Goal: Transaction & Acquisition: Purchase product/service

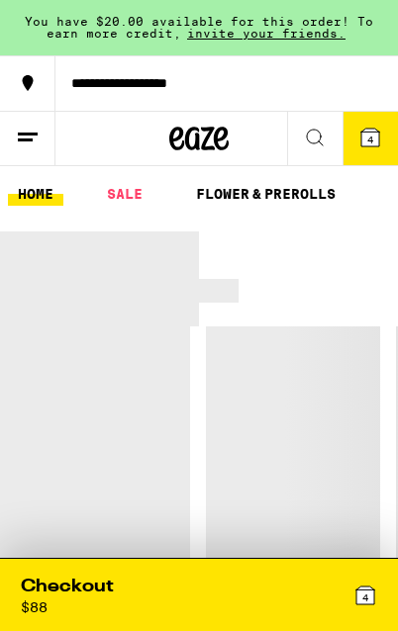
click at [118, 205] on link "SALE" at bounding box center [124, 194] width 55 height 24
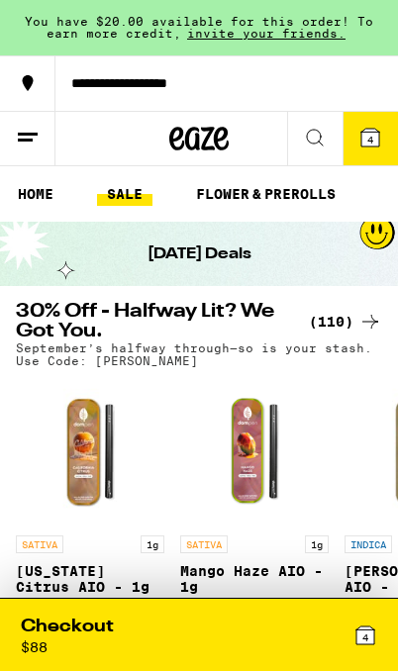
click at [338, 320] on div "(110)" at bounding box center [345, 322] width 73 height 24
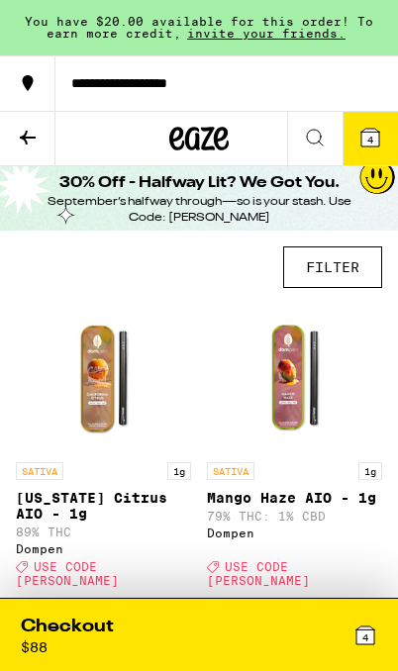
click at [355, 268] on button "FILTER" at bounding box center [332, 267] width 99 height 42
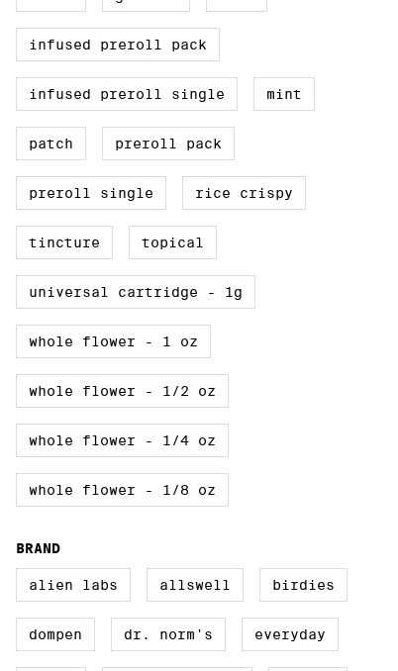
scroll to position [845, 0]
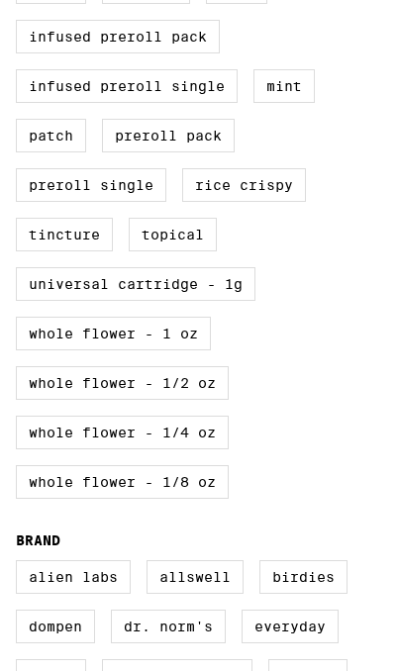
click at [58, 301] on label "Universal Cartridge - 1g" at bounding box center [135, 284] width 239 height 34
click at [0, 0] on input "Universal Cartridge - 1g" at bounding box center [0, 0] width 0 height 0
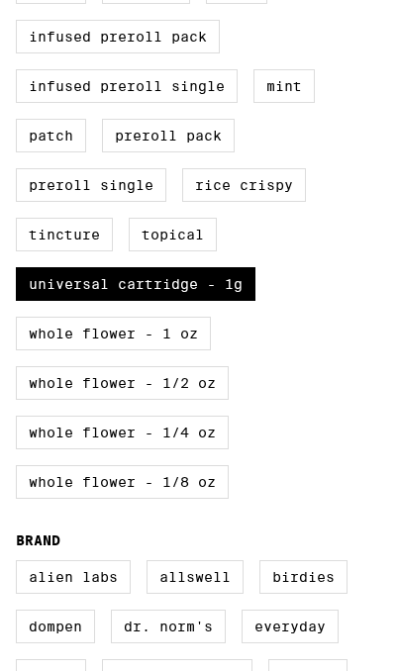
checkbox input "true"
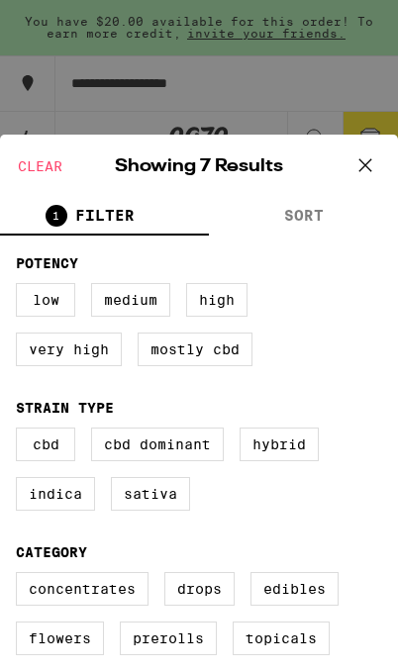
click at [363, 157] on icon at bounding box center [365, 165] width 30 height 30
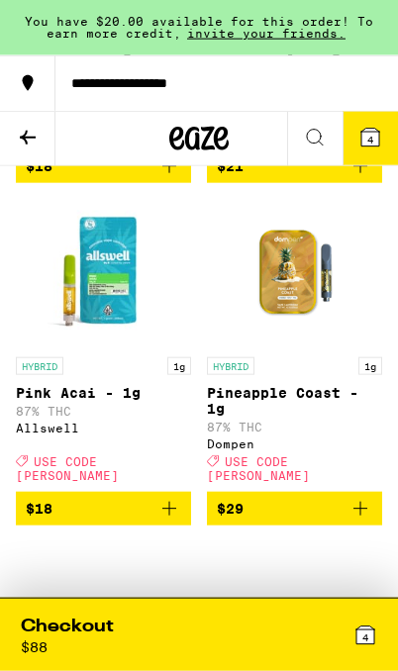
scroll to position [400, 0]
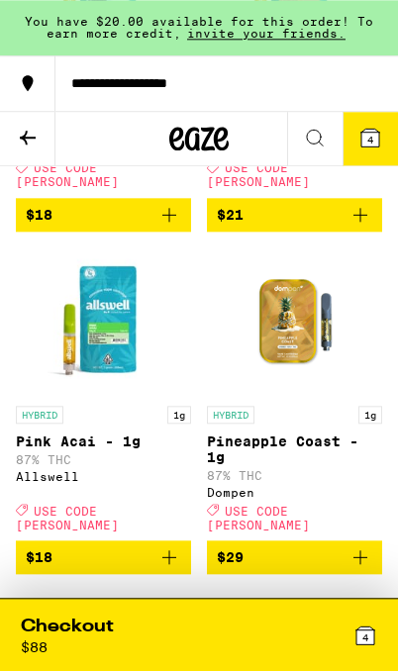
click at [363, 145] on icon at bounding box center [370, 138] width 18 height 18
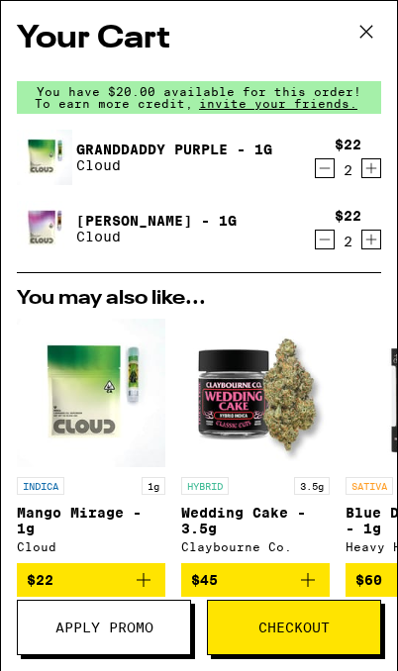
click at [115, 154] on link "Granddaddy Purple - 1g" at bounding box center [174, 149] width 196 height 16
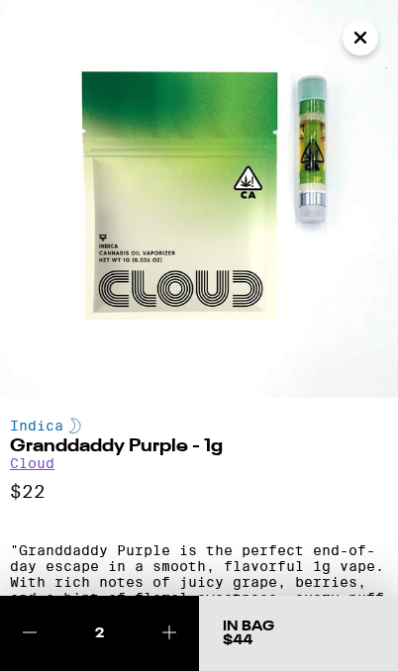
click at [352, 39] on icon "Close" at bounding box center [360, 38] width 24 height 30
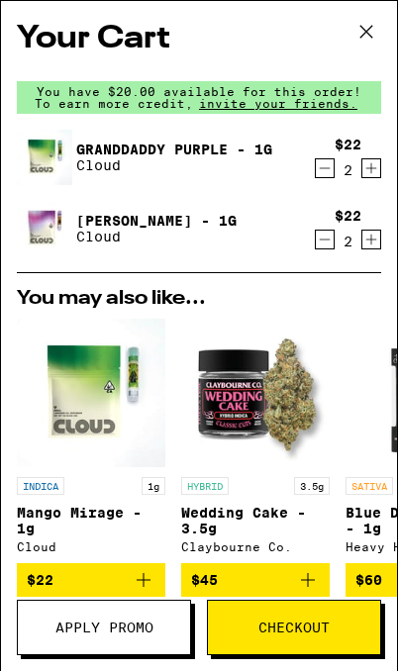
click at [379, 169] on icon "Increment" at bounding box center [371, 168] width 18 height 24
click at [369, 251] on icon "Increment" at bounding box center [371, 239] width 18 height 24
click at [359, 22] on icon at bounding box center [366, 32] width 30 height 30
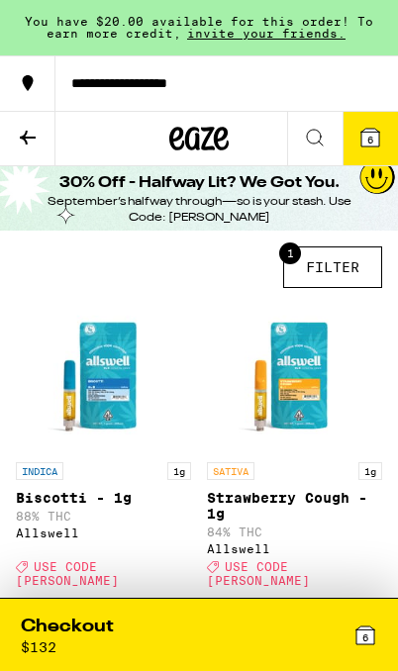
click at [318, 123] on button at bounding box center [314, 139] width 55 height 54
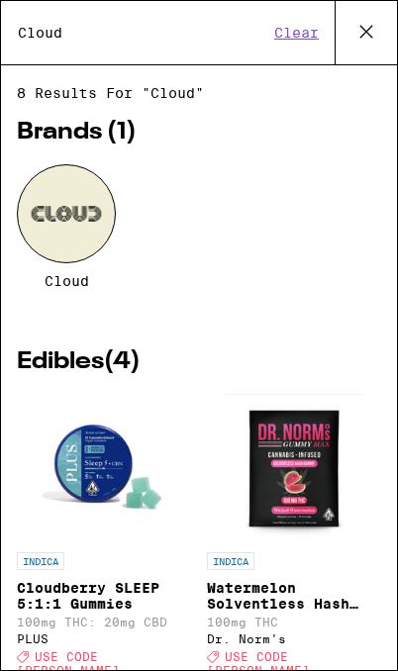
type input "Cloud"
click at [61, 235] on div at bounding box center [66, 213] width 99 height 99
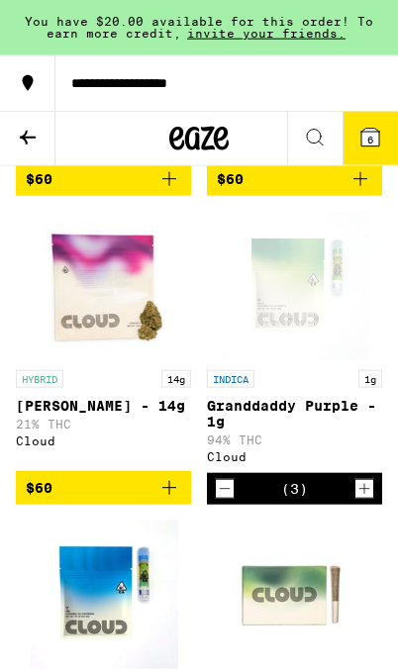
scroll to position [2467, 0]
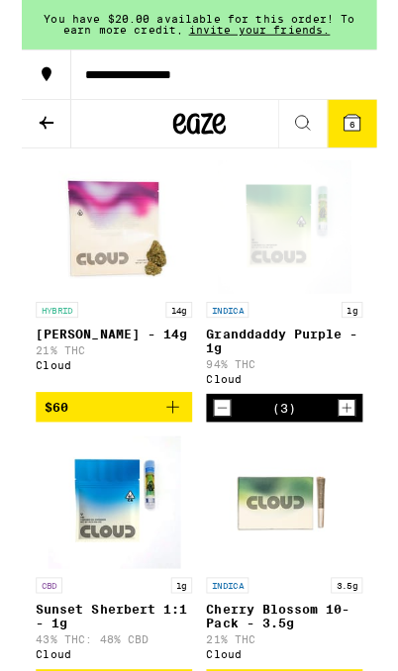
click at [222, 469] on icon "Decrement" at bounding box center [225, 457] width 18 height 24
click at [226, 469] on icon "Decrement" at bounding box center [225, 457] width 18 height 24
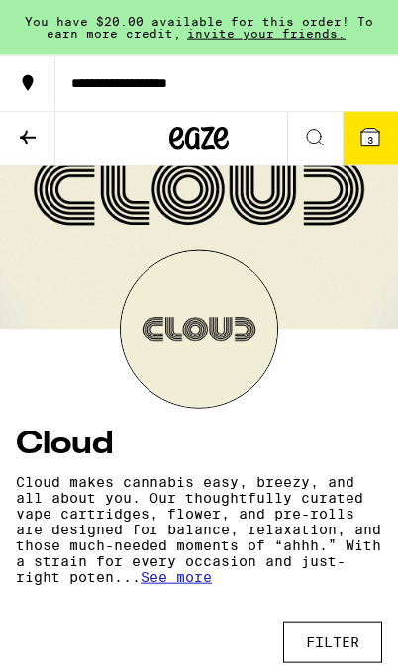
scroll to position [0, 0]
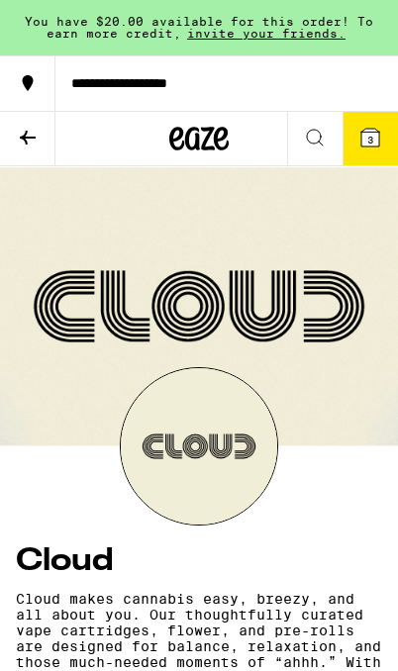
click at [21, 132] on icon at bounding box center [28, 138] width 24 height 24
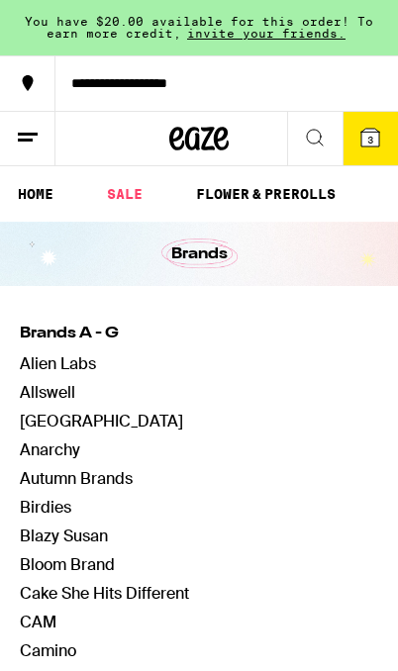
click at [132, 195] on link "SALE" at bounding box center [124, 194] width 55 height 24
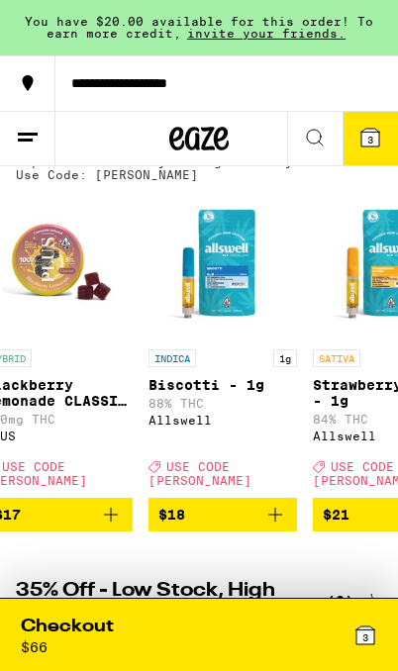
scroll to position [0, 5941]
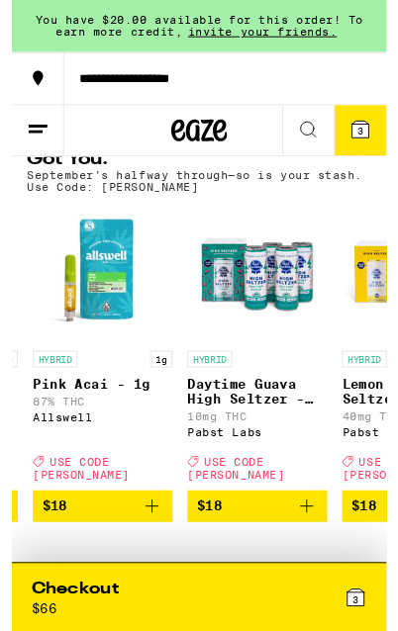
scroll to position [0, 6396]
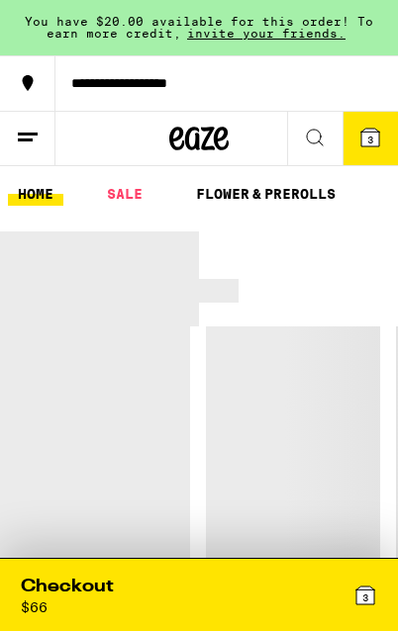
click at [131, 186] on link "SALE" at bounding box center [124, 194] width 55 height 24
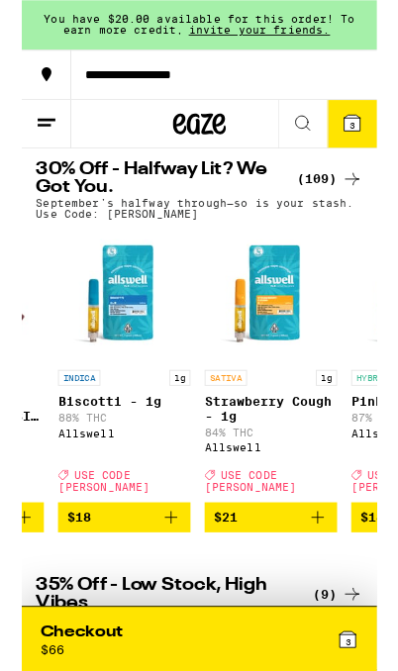
scroll to position [0, 6051]
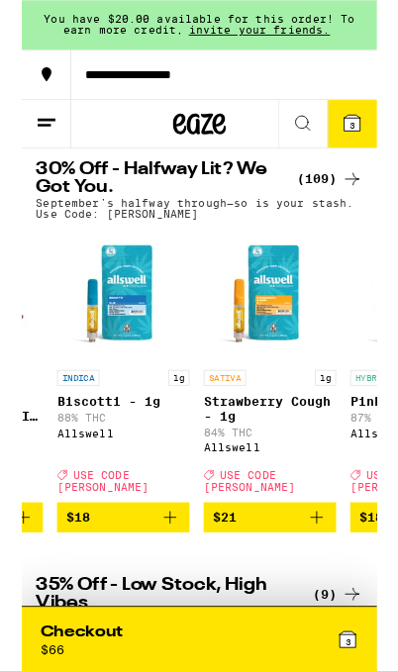
click at [167, 585] on icon "Add to bag" at bounding box center [166, 579] width 24 height 24
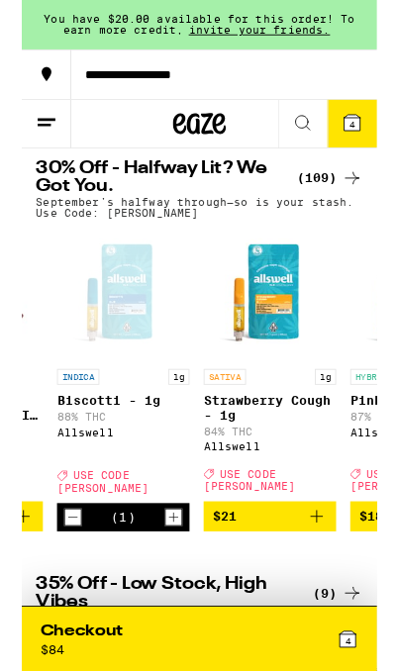
click at [175, 591] on icon "Increment" at bounding box center [170, 580] width 18 height 24
click at [168, 589] on icon "Increment" at bounding box center [170, 580] width 18 height 24
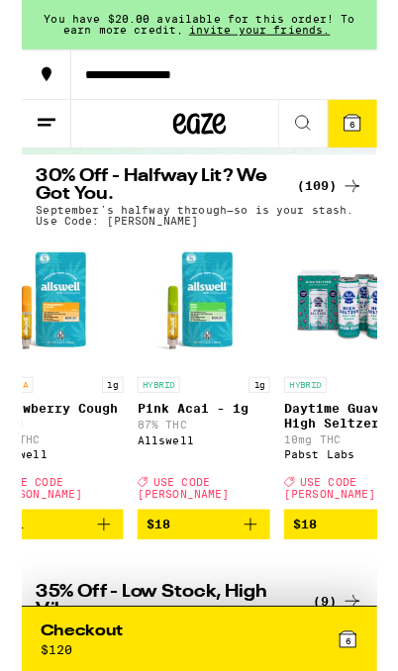
scroll to position [0, 6293]
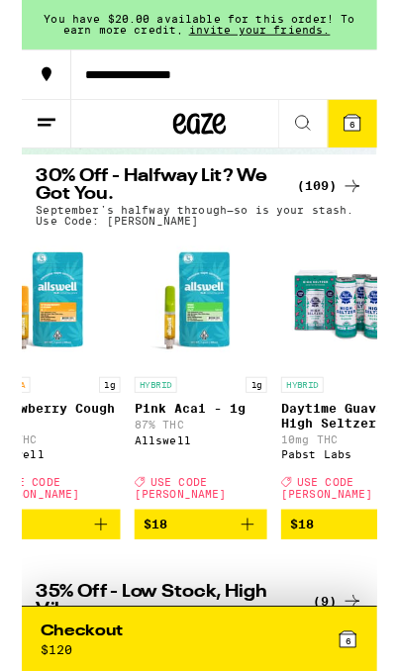
click at [261, 599] on icon "Add to bag" at bounding box center [252, 588] width 24 height 24
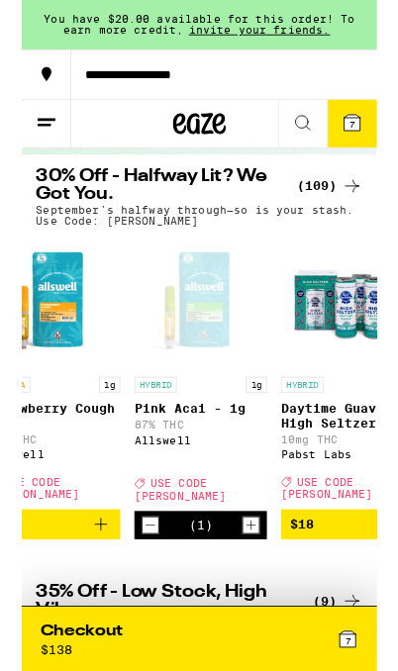
click at [259, 593] on icon "Increment" at bounding box center [256, 589] width 18 height 24
click at [258, 599] on icon "Increment" at bounding box center [256, 589] width 18 height 24
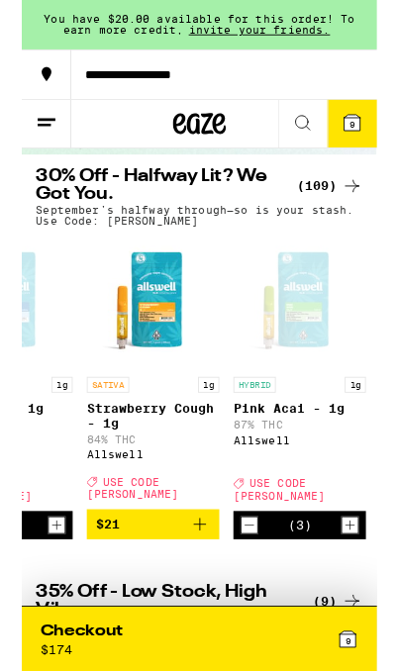
scroll to position [0, 6167]
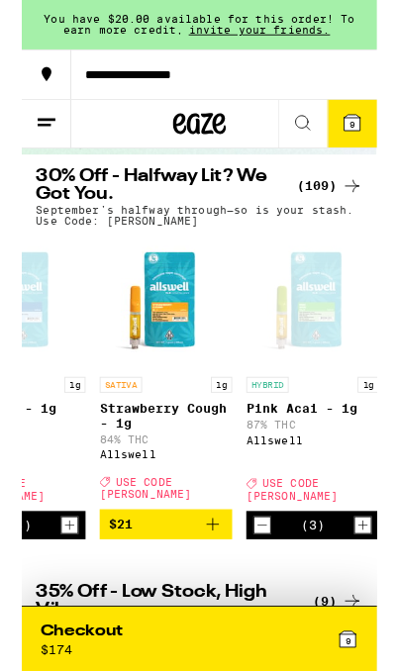
click at [218, 592] on icon "Add to bag" at bounding box center [214, 588] width 24 height 24
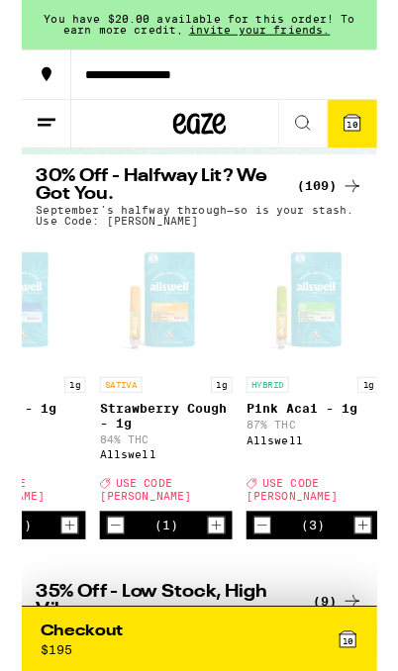
click at [218, 591] on icon "Increment" at bounding box center [218, 588] width 11 height 11
click at [95, 594] on button "Decrement" at bounding box center [105, 589] width 20 height 20
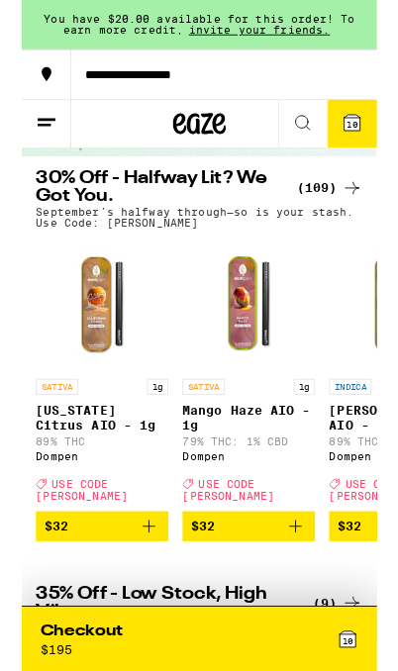
scroll to position [0, 0]
click at [340, 207] on div "(109)" at bounding box center [345, 211] width 73 height 24
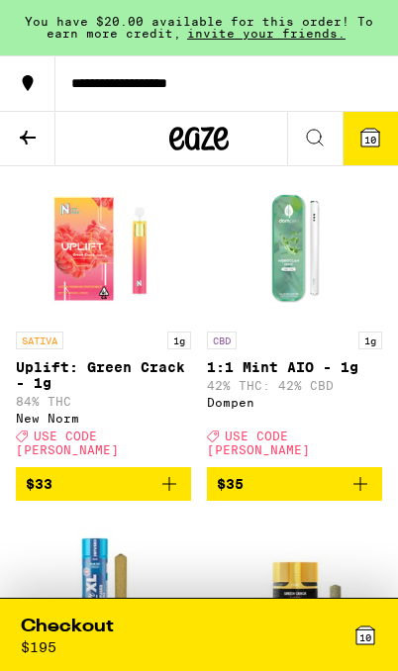
scroll to position [13061, 0]
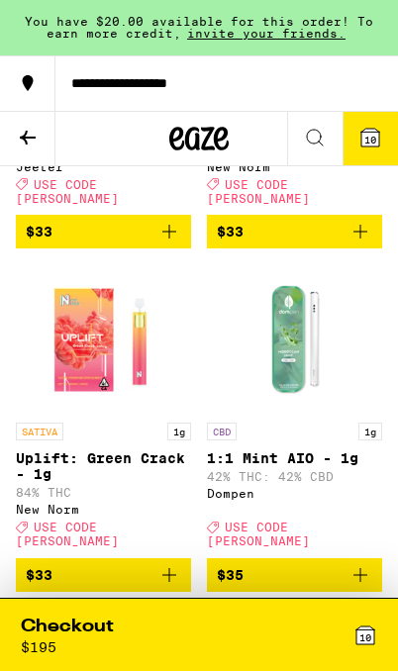
click at [355, 131] on button "10" at bounding box center [369, 138] width 55 height 53
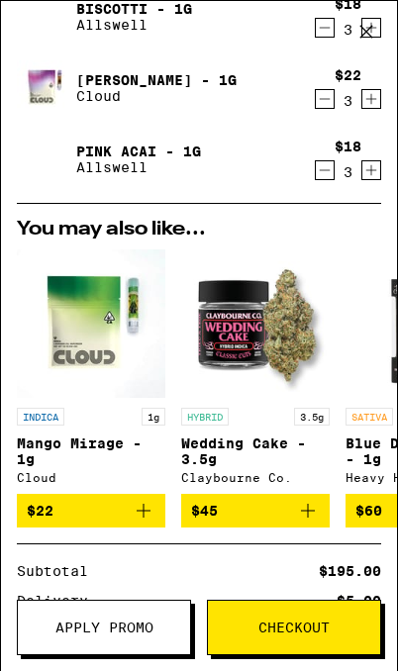
scroll to position [228, 0]
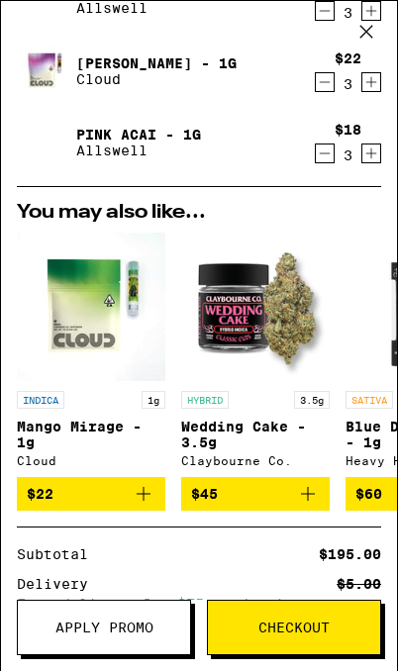
click at [146, 503] on icon "Add to bag" at bounding box center [144, 494] width 24 height 24
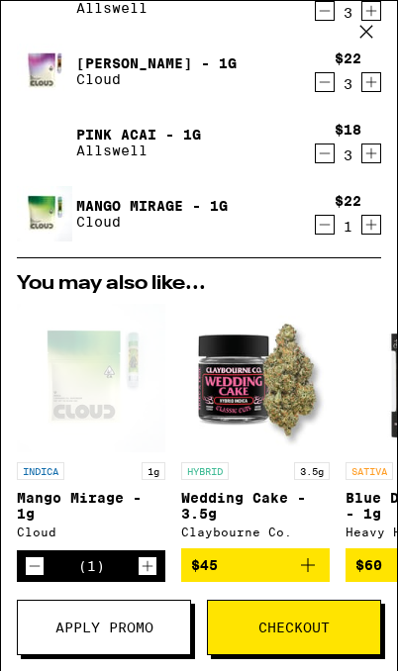
click at [149, 571] on icon "Increment" at bounding box center [147, 566] width 18 height 24
click at [149, 575] on icon "Increment" at bounding box center [147, 566] width 18 height 24
click at [135, 623] on span "Apply Promo" at bounding box center [104, 627] width 98 height 14
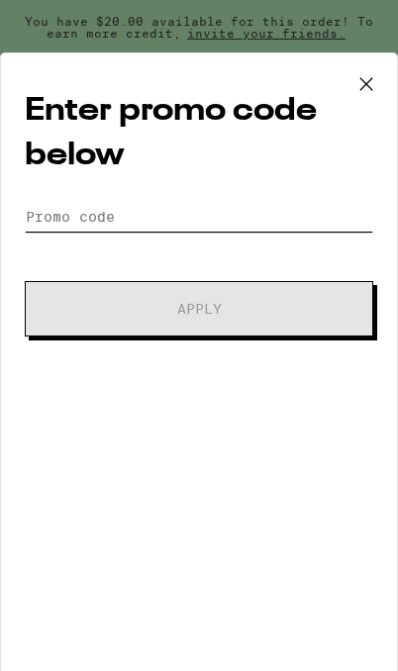
click at [59, 221] on input "Promo Code" at bounding box center [199, 217] width 348 height 30
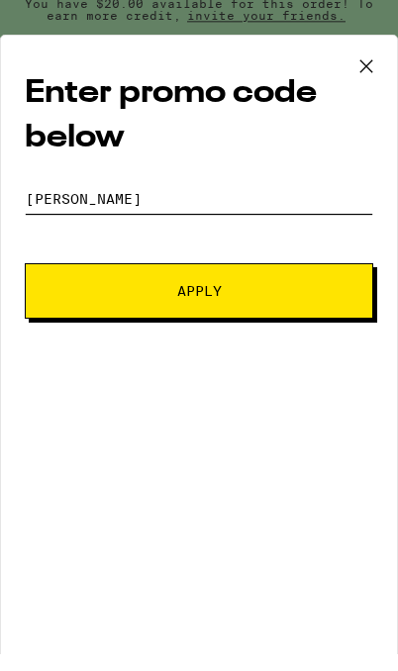
type input "Litty"
click at [96, 310] on button "Apply" at bounding box center [199, 308] width 348 height 55
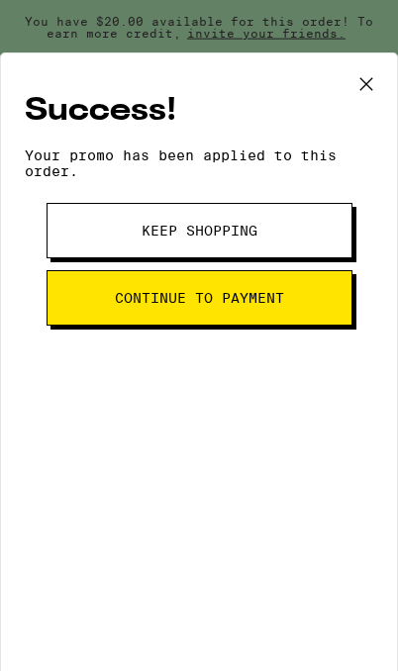
scroll to position [13078, 0]
click at [277, 229] on button "Keep Shopping" at bounding box center [199, 230] width 306 height 55
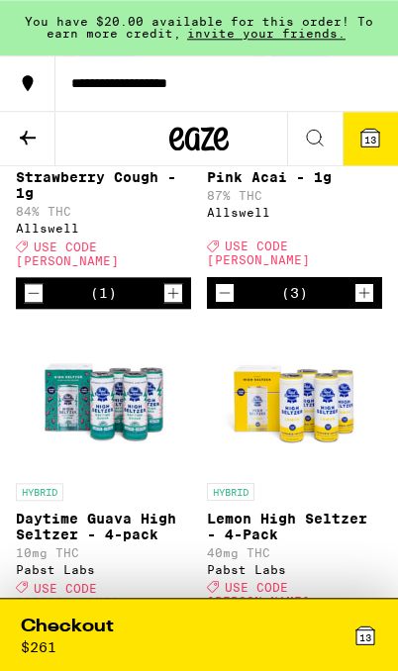
scroll to position [6785, 0]
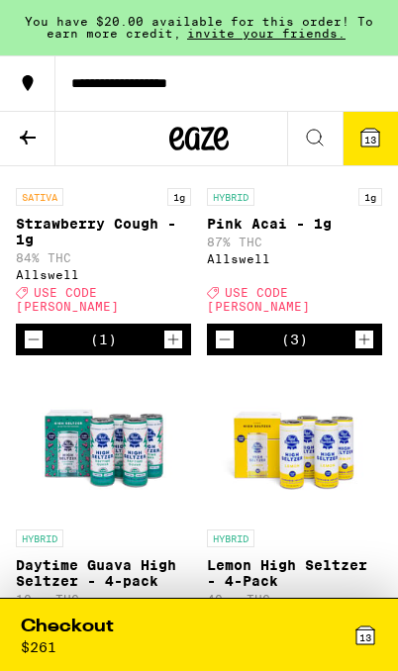
click at [371, 143] on span "13" at bounding box center [370, 140] width 12 height 12
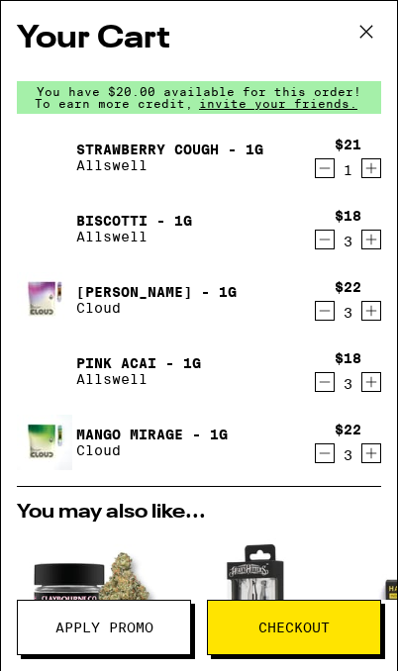
click at [352, 31] on icon at bounding box center [366, 32] width 30 height 30
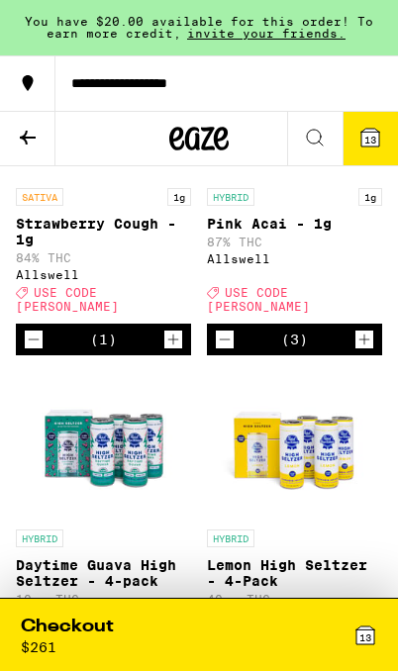
click at [317, 130] on icon at bounding box center [315, 138] width 16 height 16
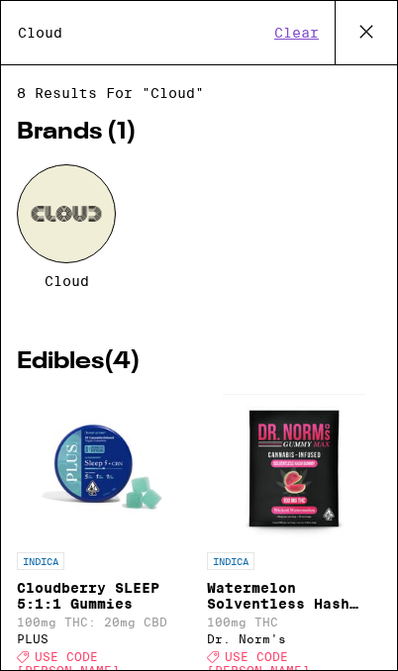
type input "Cloud"
click at [75, 187] on div at bounding box center [66, 213] width 99 height 99
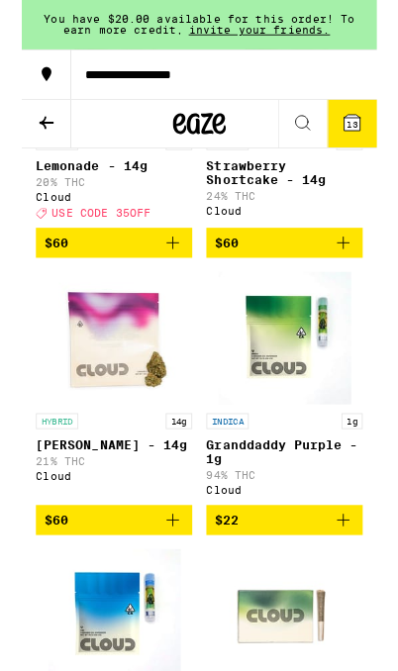
scroll to position [2519, 0]
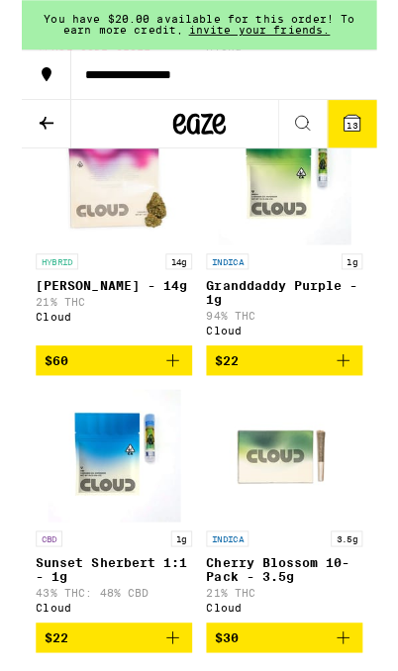
click at [361, 415] on icon "Add to bag" at bounding box center [360, 404] width 24 height 24
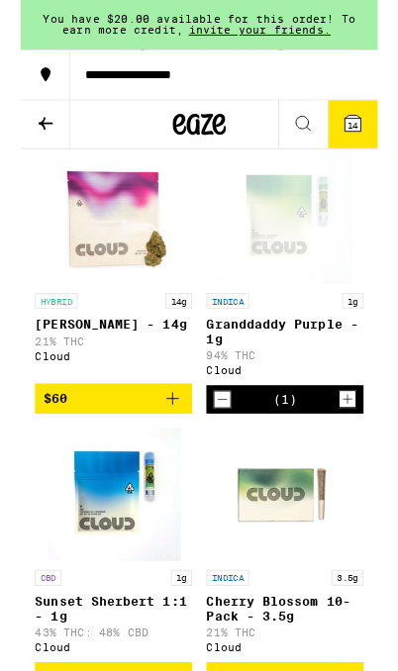
scroll to position [2470, 0]
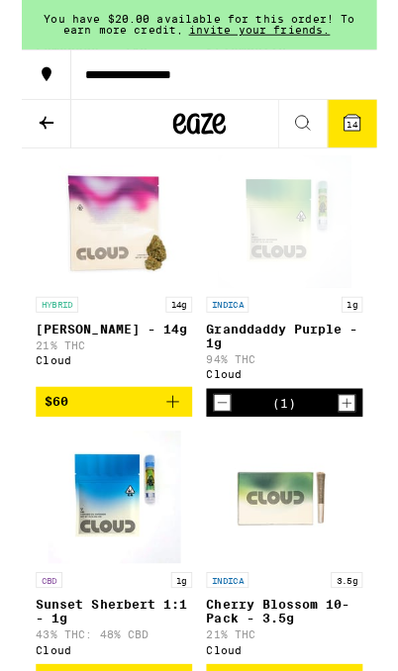
click at [360, 463] on icon "Increment" at bounding box center [364, 451] width 18 height 24
click at [363, 463] on icon "Increment" at bounding box center [364, 451] width 18 height 24
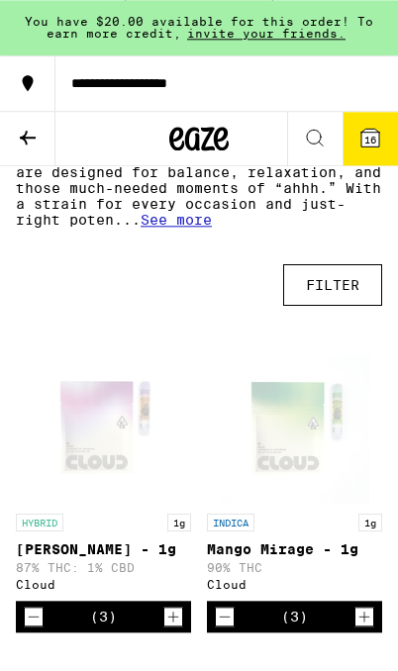
scroll to position [0, 0]
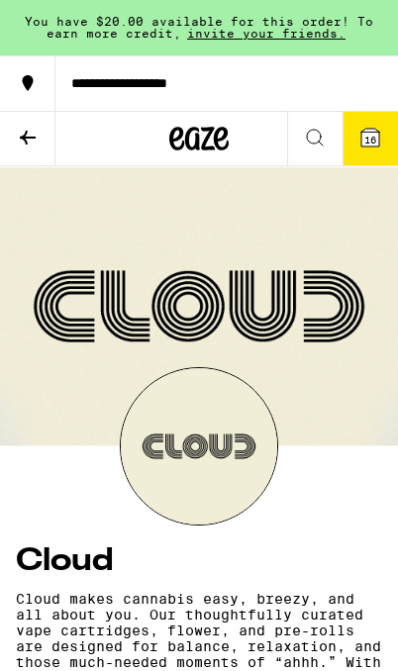
click at [372, 133] on icon at bounding box center [370, 138] width 18 height 18
